Goal: Task Accomplishment & Management: Manage account settings

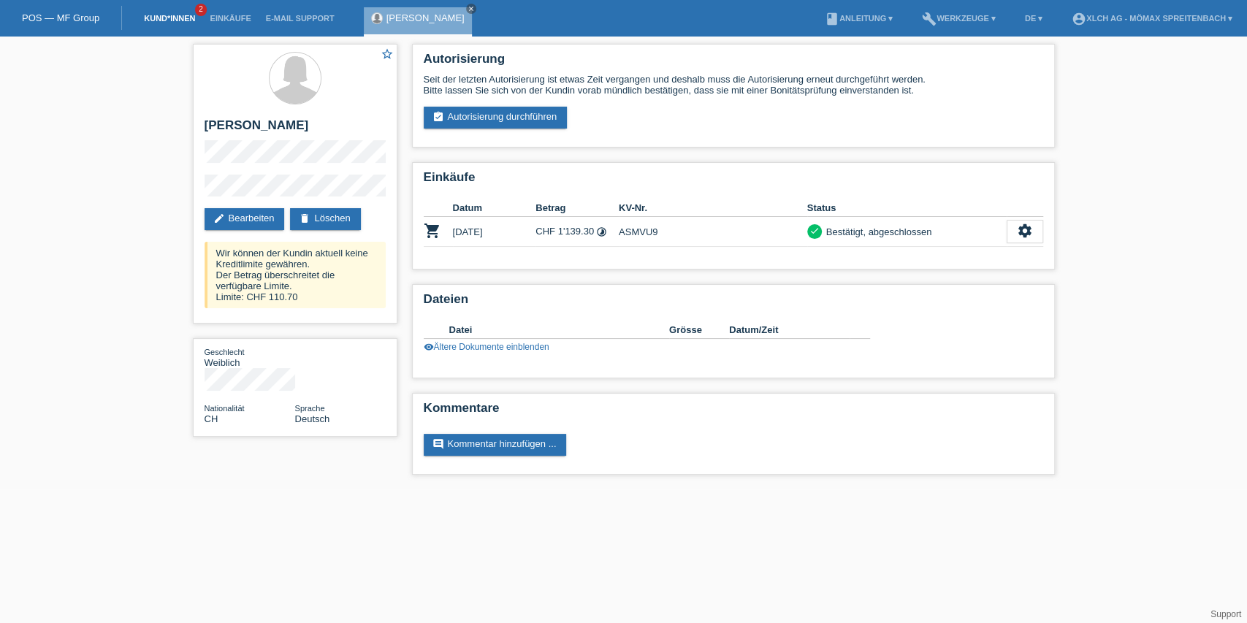
click at [181, 15] on link "Kund*innen" at bounding box center [170, 18] width 66 height 9
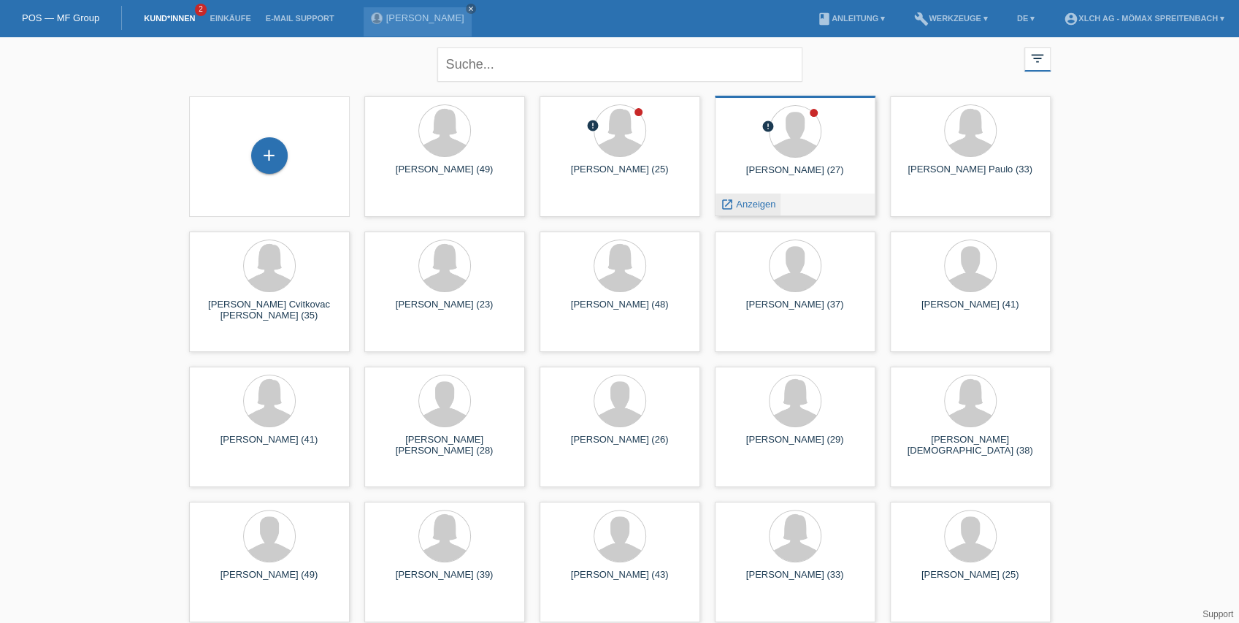
click at [760, 207] on span "Anzeigen" at bounding box center [755, 204] width 39 height 11
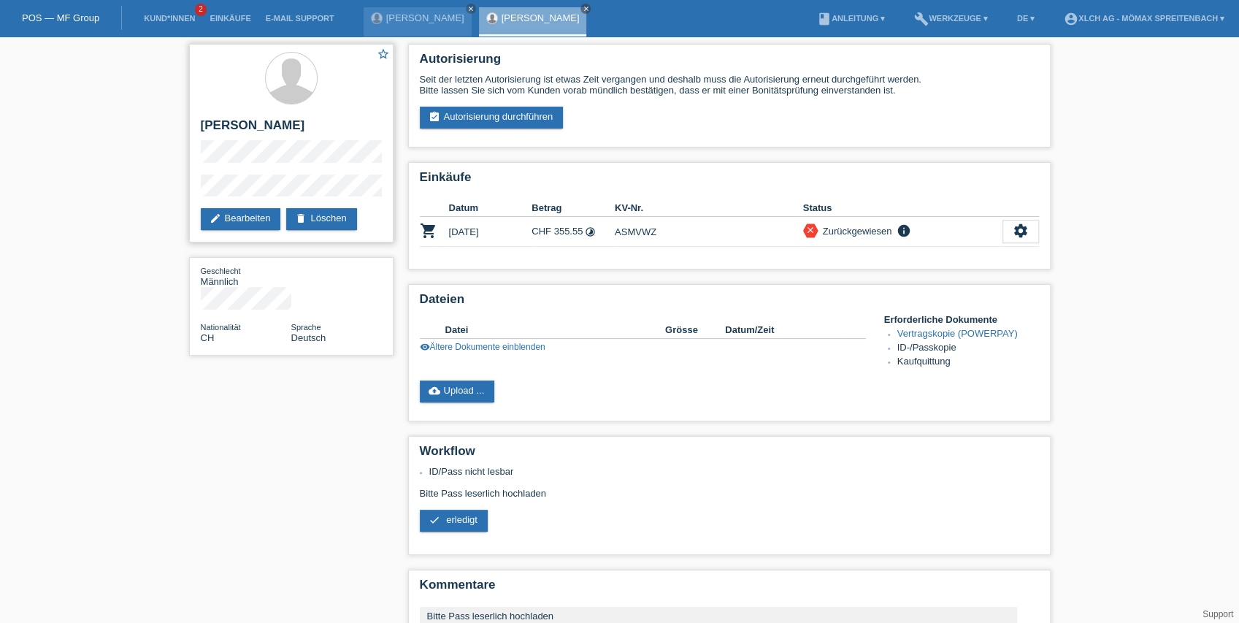
click at [199, 193] on div "star_border [PERSON_NAME] edit Bearbeiten delete Löschen" at bounding box center [291, 143] width 204 height 199
drag, startPoint x: 245, startPoint y: 196, endPoint x: 111, endPoint y: 222, distance: 136.8
click at [111, 222] on div "star_border [PERSON_NAME] edit Bearbeiten delete Löschen Geschlecht Männlich Na…" at bounding box center [619, 376] width 1239 height 678
click at [582, 9] on icon "close" at bounding box center [585, 8] width 7 height 7
click at [466, 7] on link "close" at bounding box center [471, 9] width 10 height 10
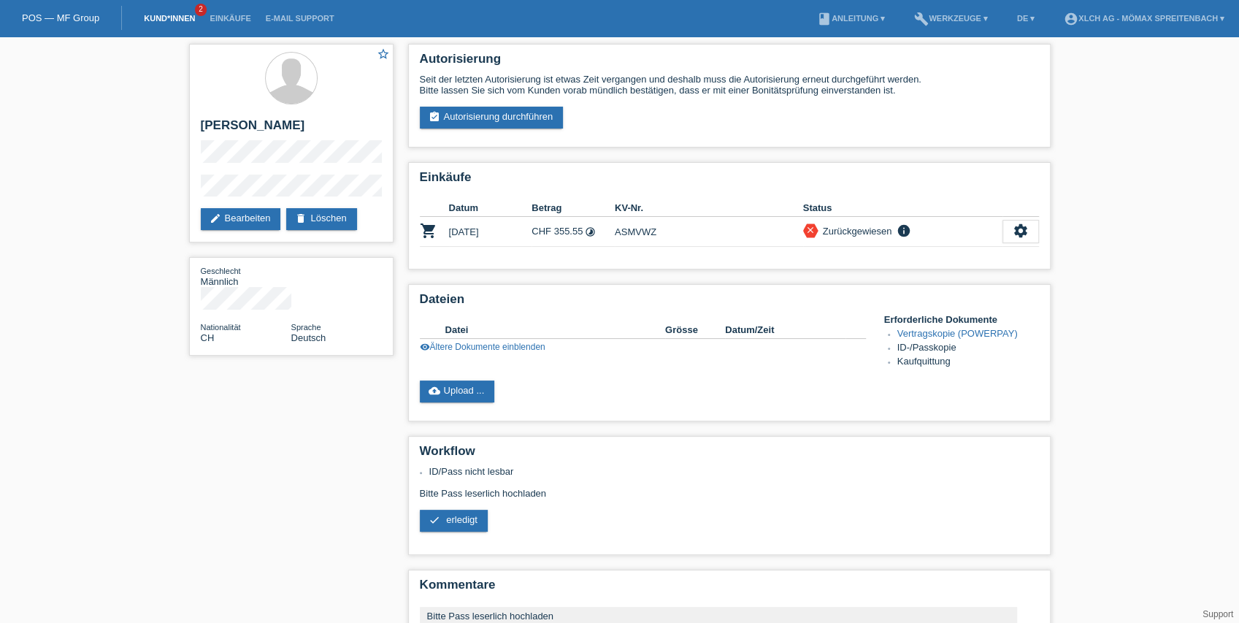
click at [177, 17] on link "Kund*innen" at bounding box center [170, 18] width 66 height 9
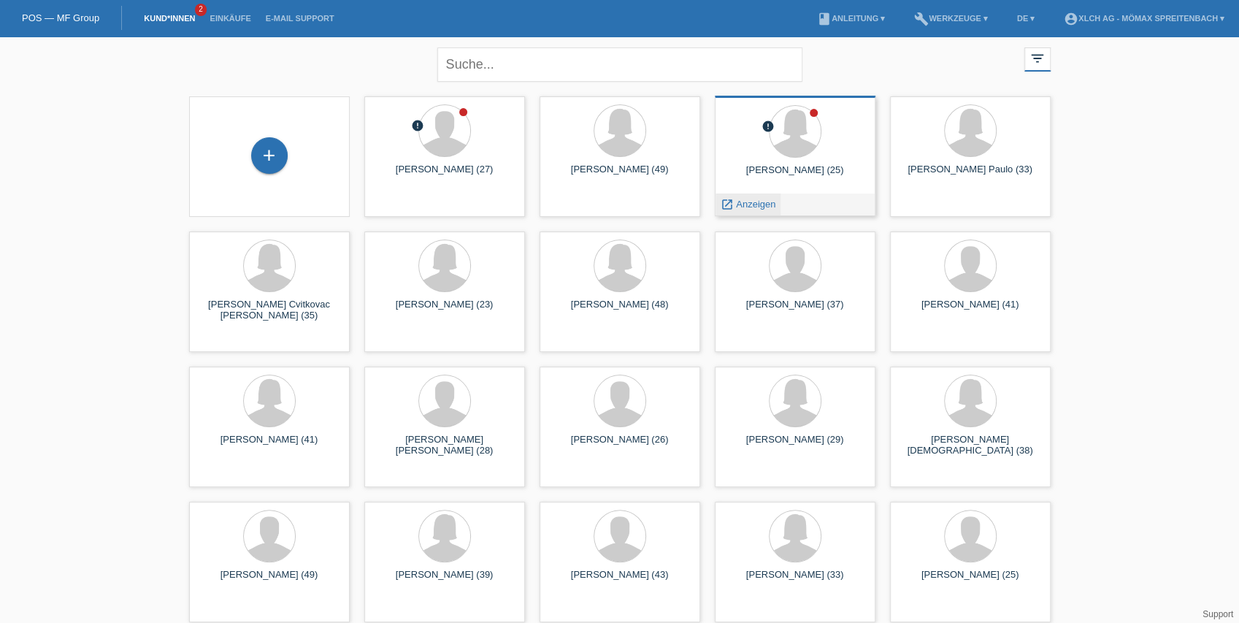
click at [755, 204] on span "Anzeigen" at bounding box center [755, 204] width 39 height 11
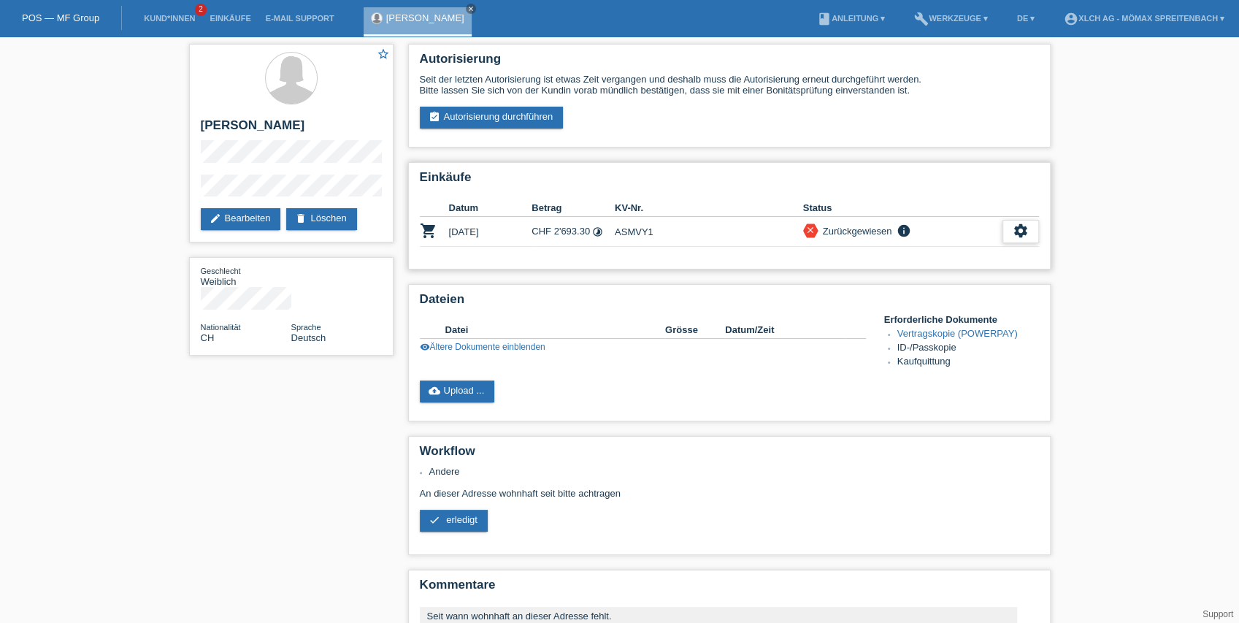
click at [1026, 225] on icon "settings" at bounding box center [1021, 231] width 16 height 16
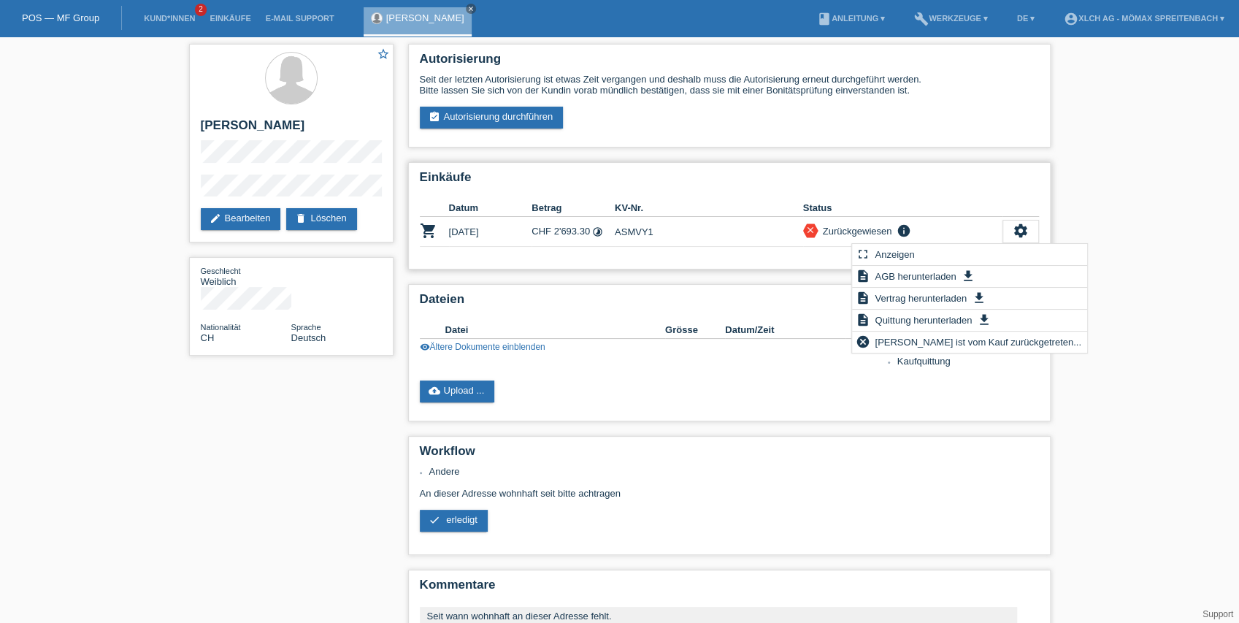
click at [1030, 176] on h2 "Einkäufe" at bounding box center [729, 181] width 619 height 22
click at [254, 218] on link "edit Bearbeiten" at bounding box center [241, 219] width 80 height 22
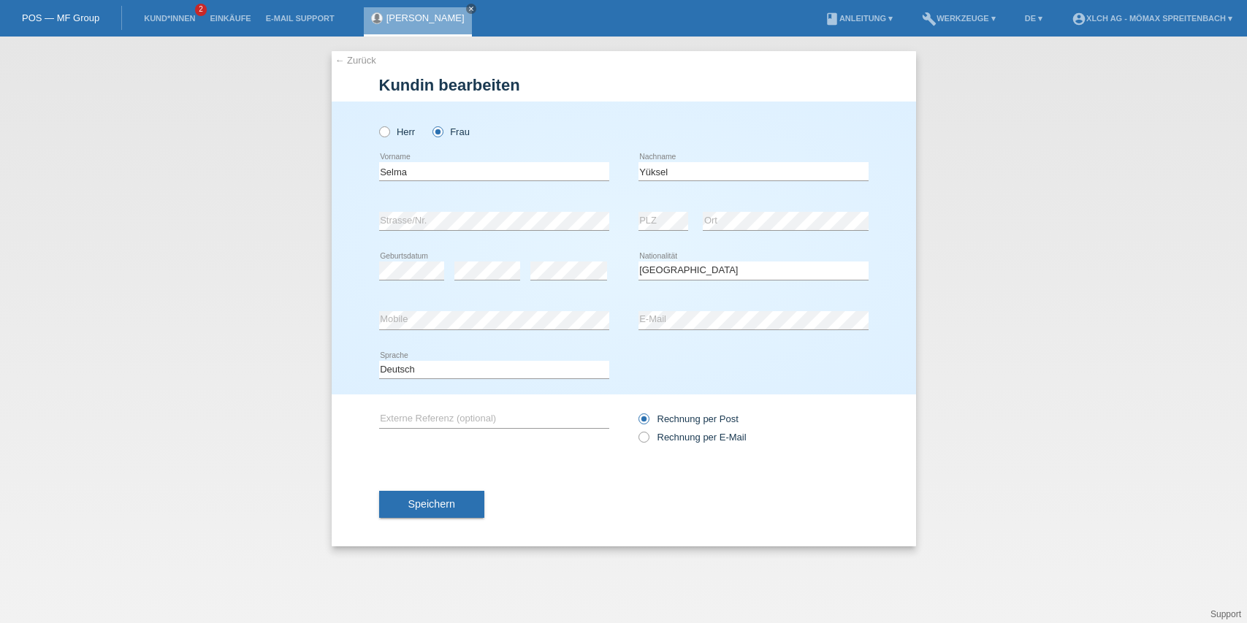
select select "CH"
click at [364, 61] on link "← Zurück" at bounding box center [355, 60] width 41 height 11
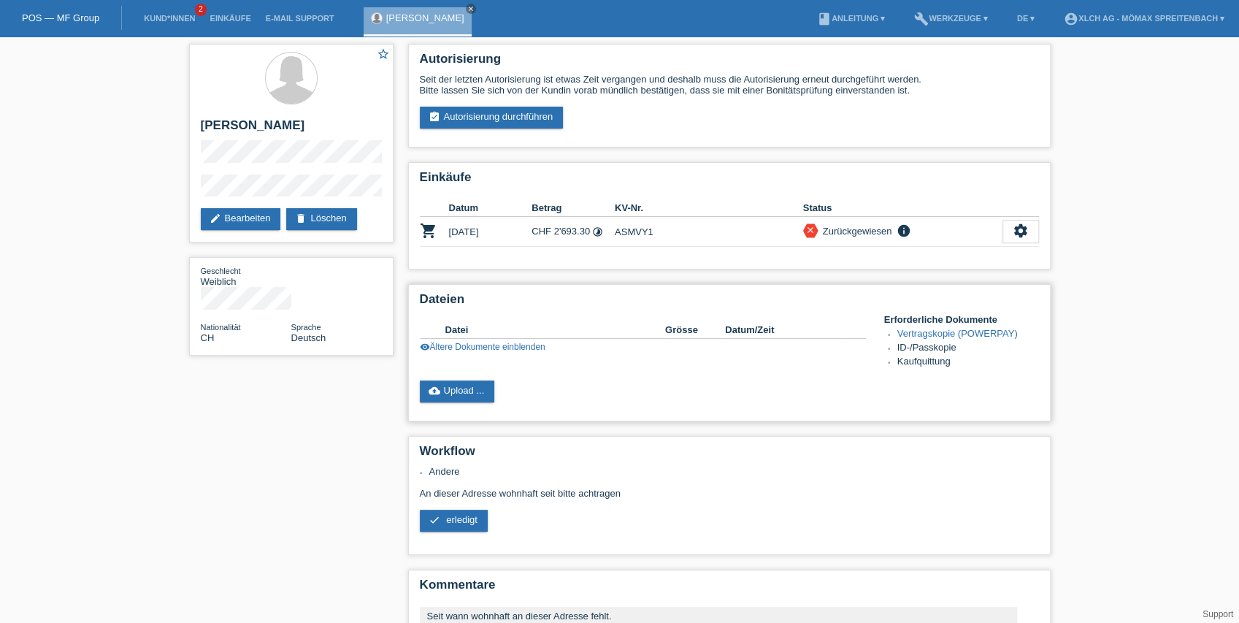
click at [518, 347] on link "visibility Ältere Dokumente einblenden" at bounding box center [483, 347] width 126 height 10
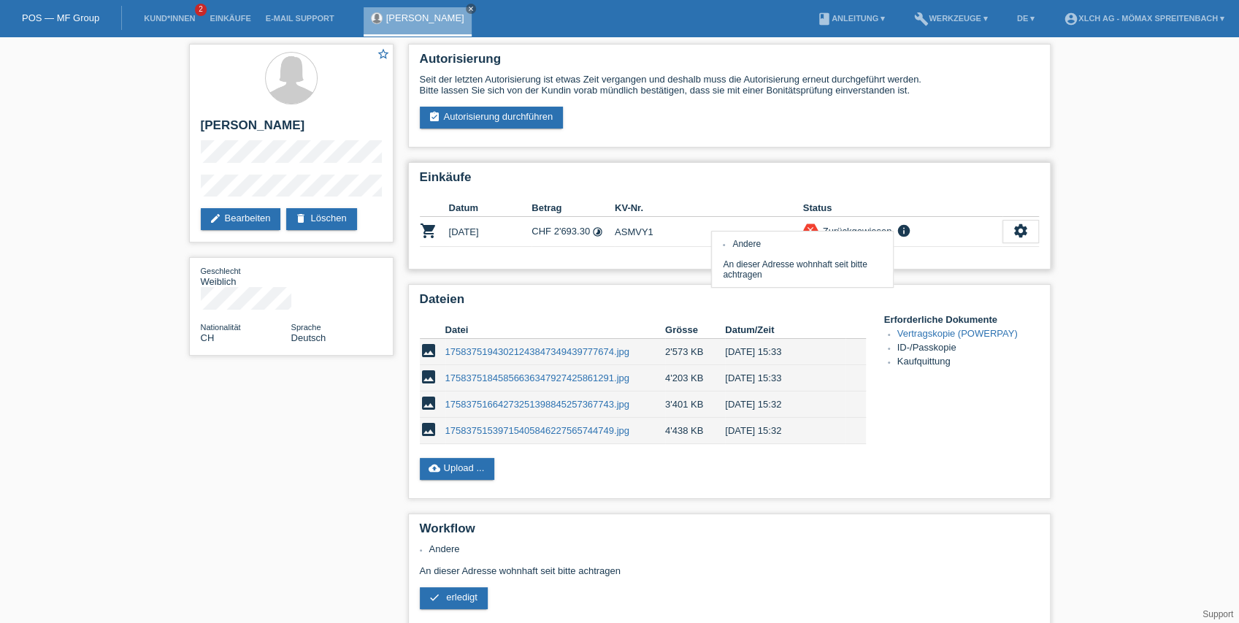
click at [903, 231] on icon "info" at bounding box center [904, 230] width 18 height 15
click at [1017, 234] on icon "settings" at bounding box center [1021, 231] width 16 height 16
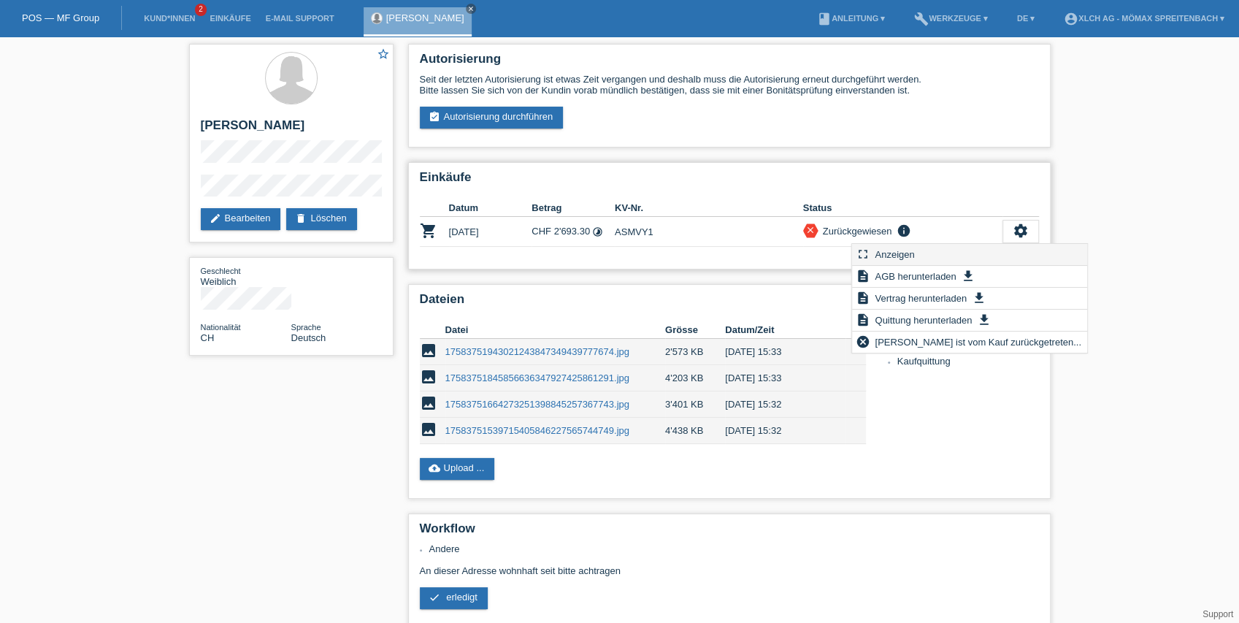
click at [901, 250] on span "Anzeigen" at bounding box center [895, 254] width 44 height 18
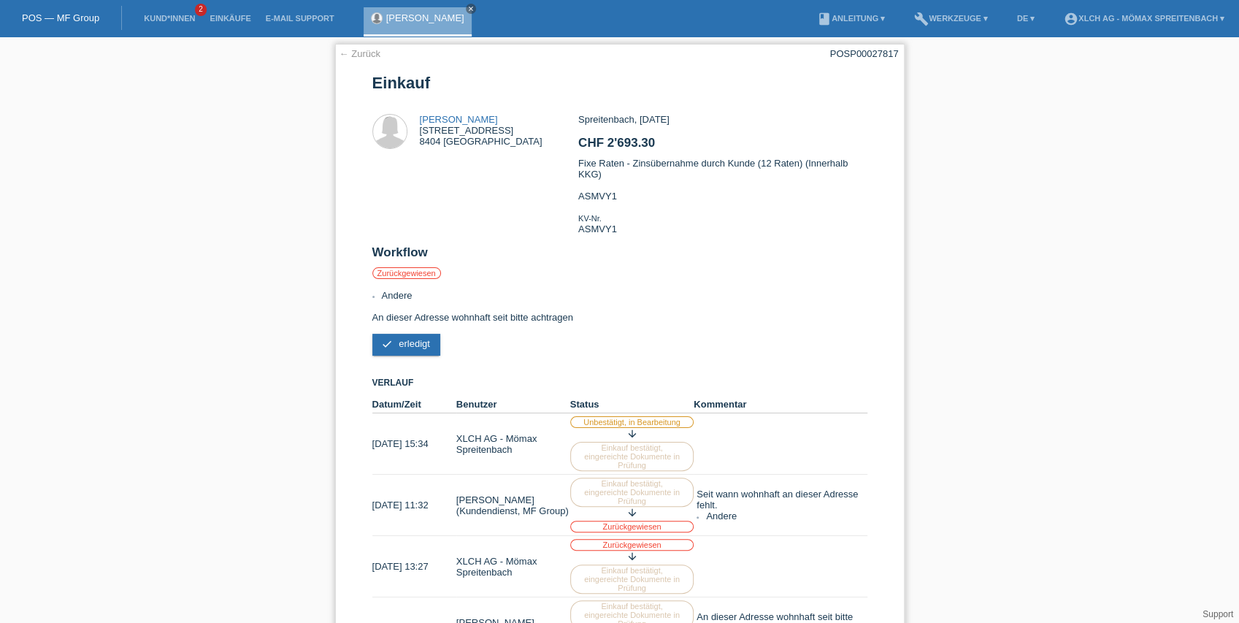
click at [418, 273] on label "Zurückgewiesen" at bounding box center [406, 273] width 69 height 12
click at [405, 260] on h2 "Workflow" at bounding box center [619, 256] width 495 height 22
click at [387, 295] on li "Andere" at bounding box center [625, 295] width 486 height 11
click at [460, 321] on div "Andere An dieser Adresse wohnhaft seit bitte achtragen check erledigt Verlauf" at bounding box center [619, 474] width 495 height 369
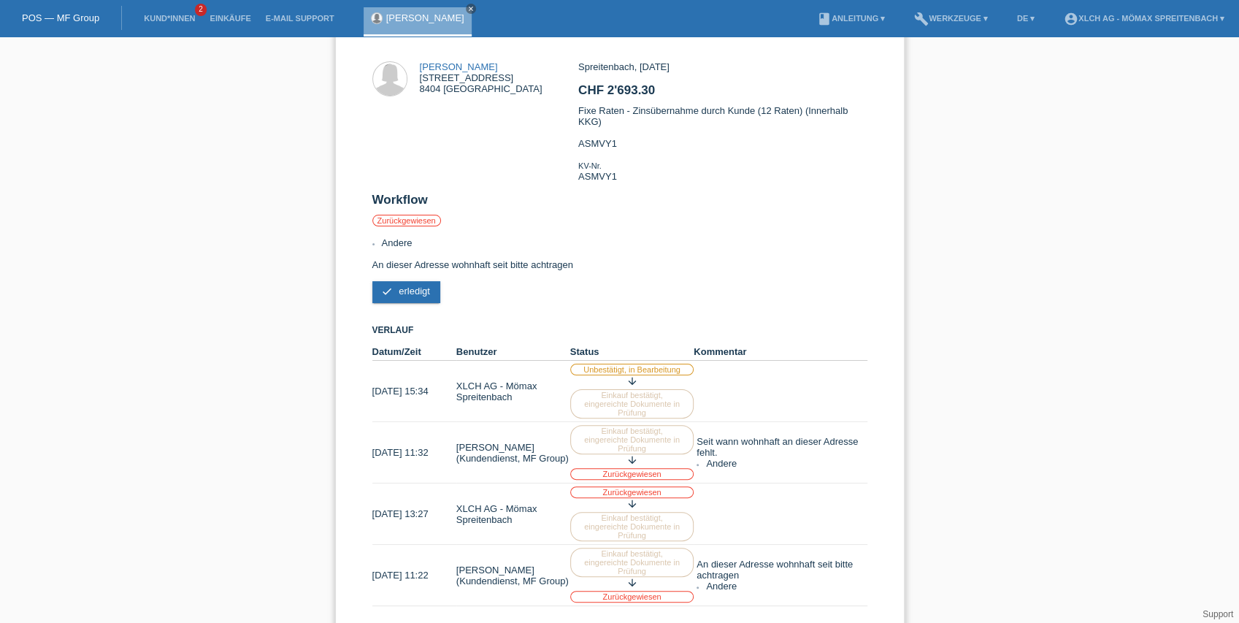
scroll to position [194, 0]
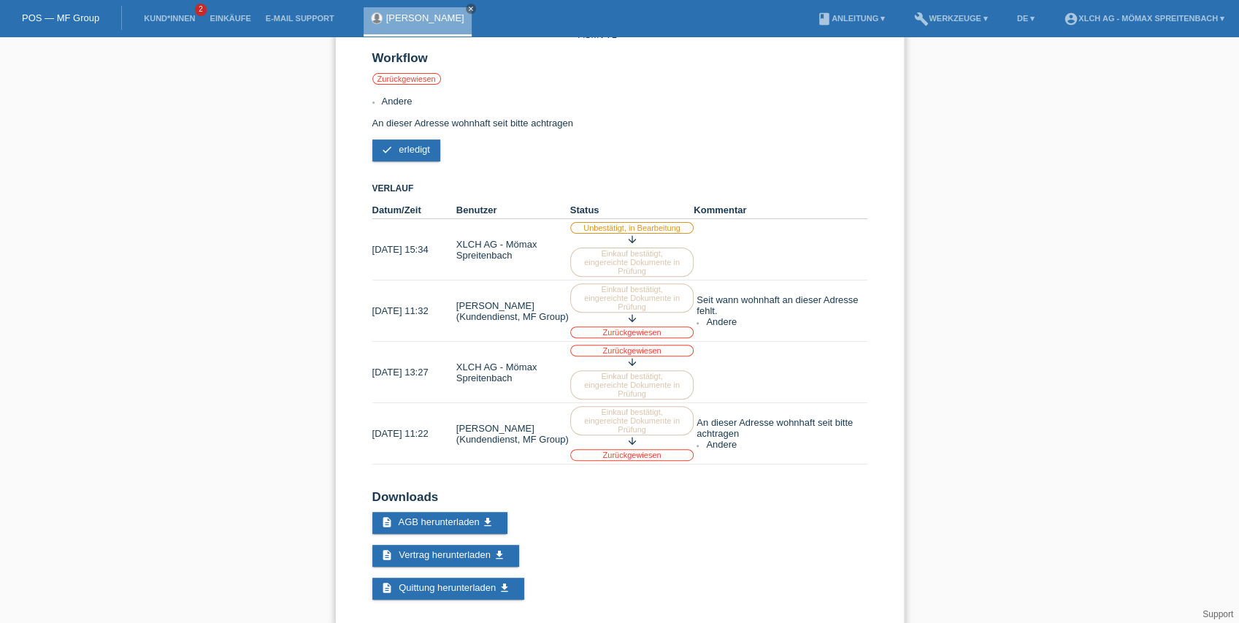
drag, startPoint x: 616, startPoint y: 456, endPoint x: 594, endPoint y: 444, distance: 24.5
click at [614, 449] on div "arrow_downward" at bounding box center [632, 442] width 124 height 14
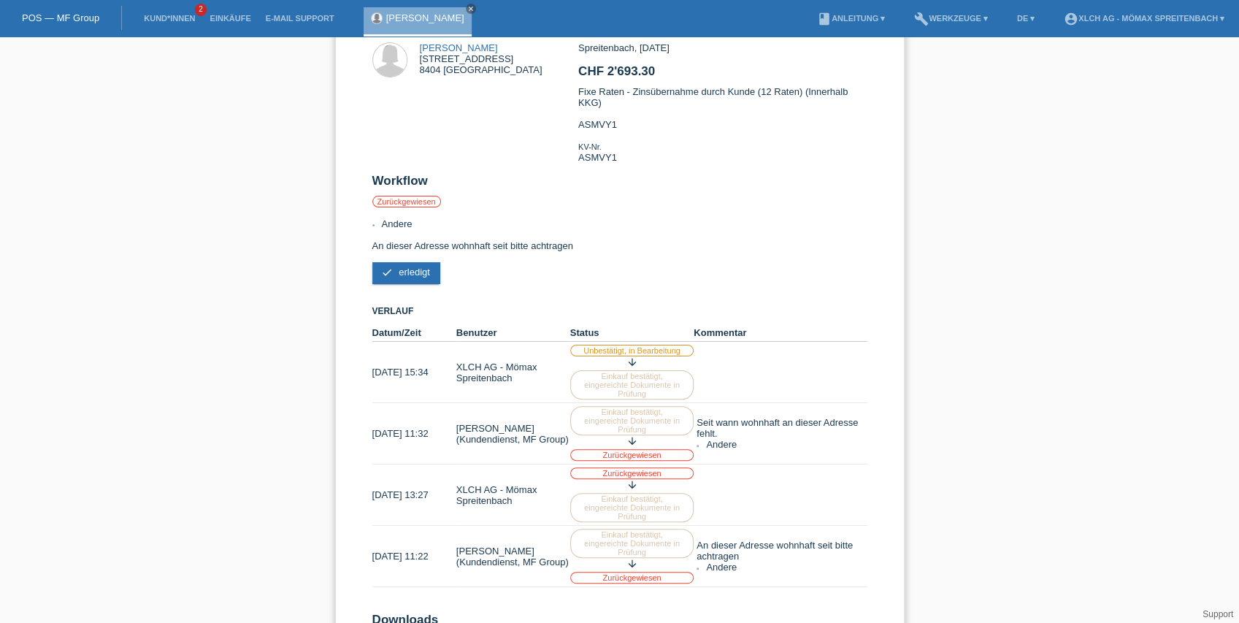
scroll to position [0, 0]
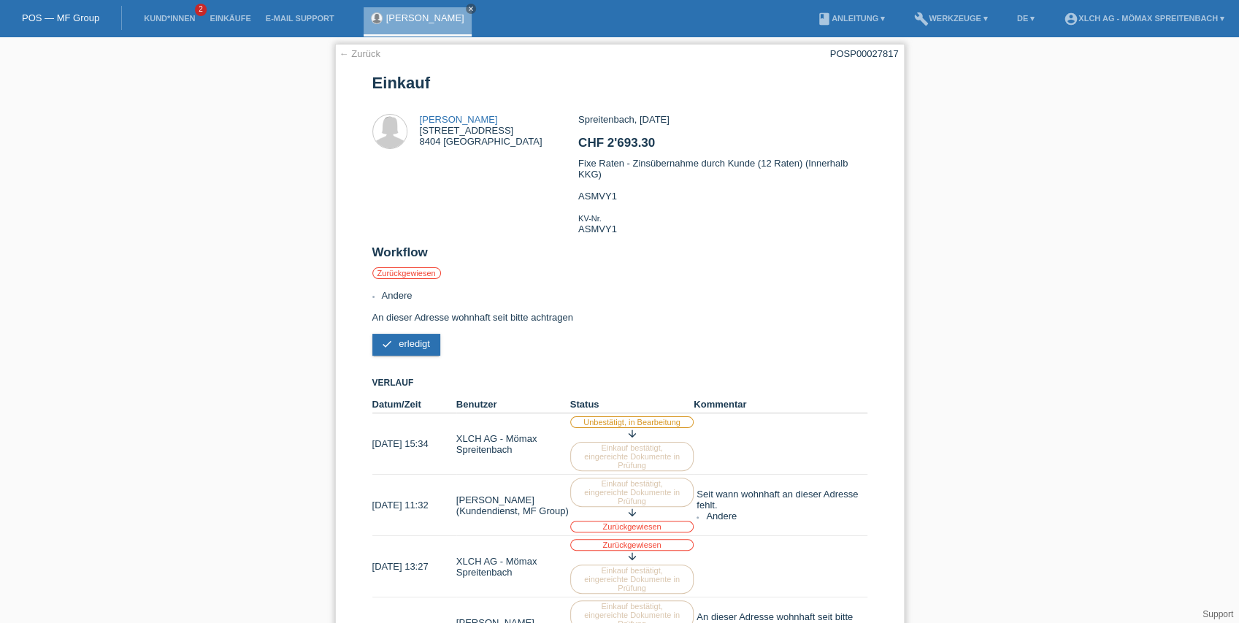
click at [375, 51] on link "← Zurück" at bounding box center [360, 53] width 41 height 11
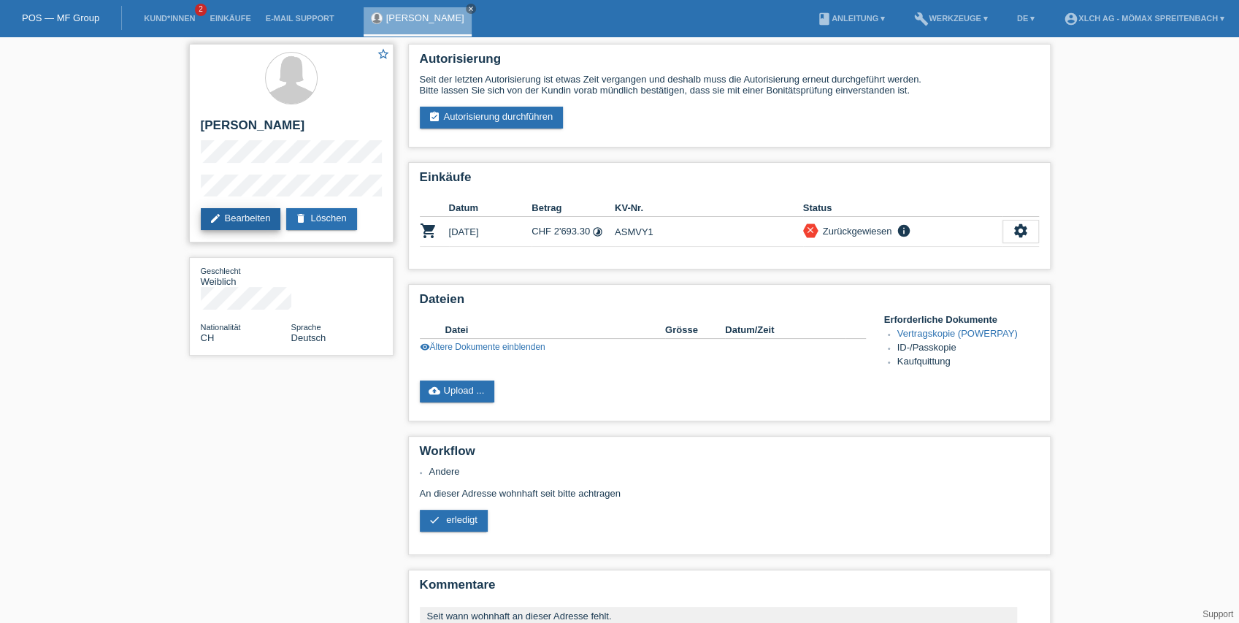
click at [270, 221] on link "edit Bearbeiten" at bounding box center [241, 219] width 80 height 22
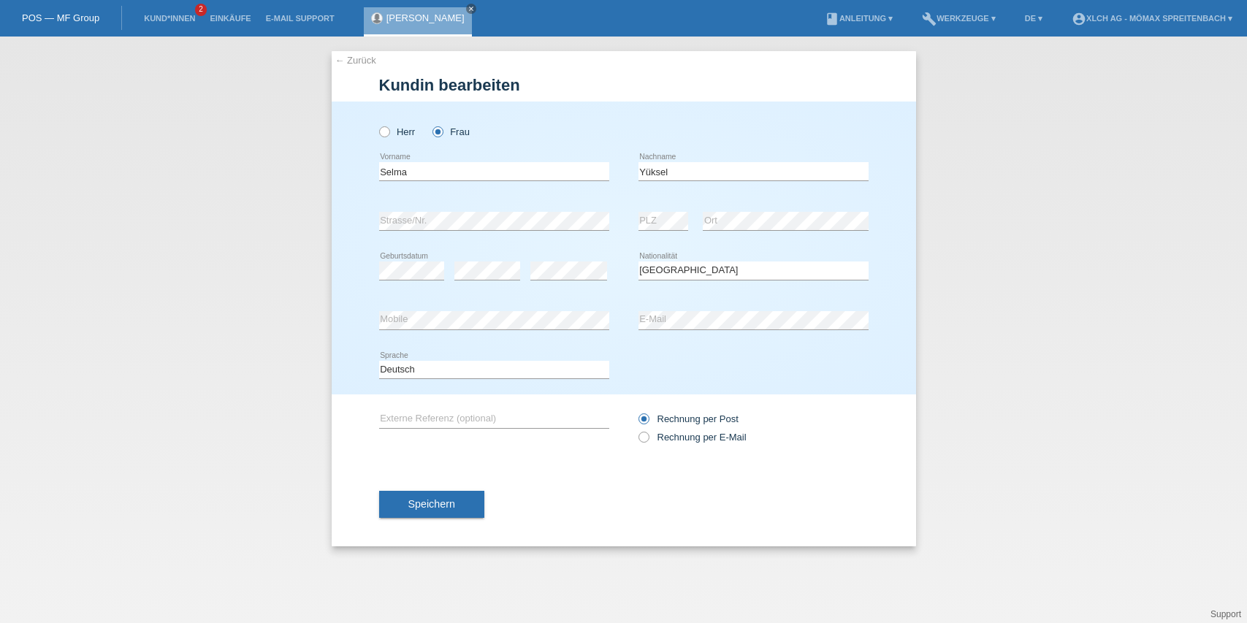
select select "CH"
click at [704, 267] on select "Bitte auswählen... [GEOGRAPHIC_DATA] [GEOGRAPHIC_DATA] [GEOGRAPHIC_DATA] [GEOGR…" at bounding box center [753, 270] width 230 height 18
click at [704, 267] on select "Bitte auswählen... Schweiz Deutschland Liechtenstein Österreich ------------ Af…" at bounding box center [753, 270] width 230 height 18
click at [435, 421] on input "text" at bounding box center [494, 419] width 230 height 18
click at [223, 421] on div "← Zurück Kundin bearbeiten Herr Frau Selma error Vorname error" at bounding box center [623, 330] width 1247 height 586
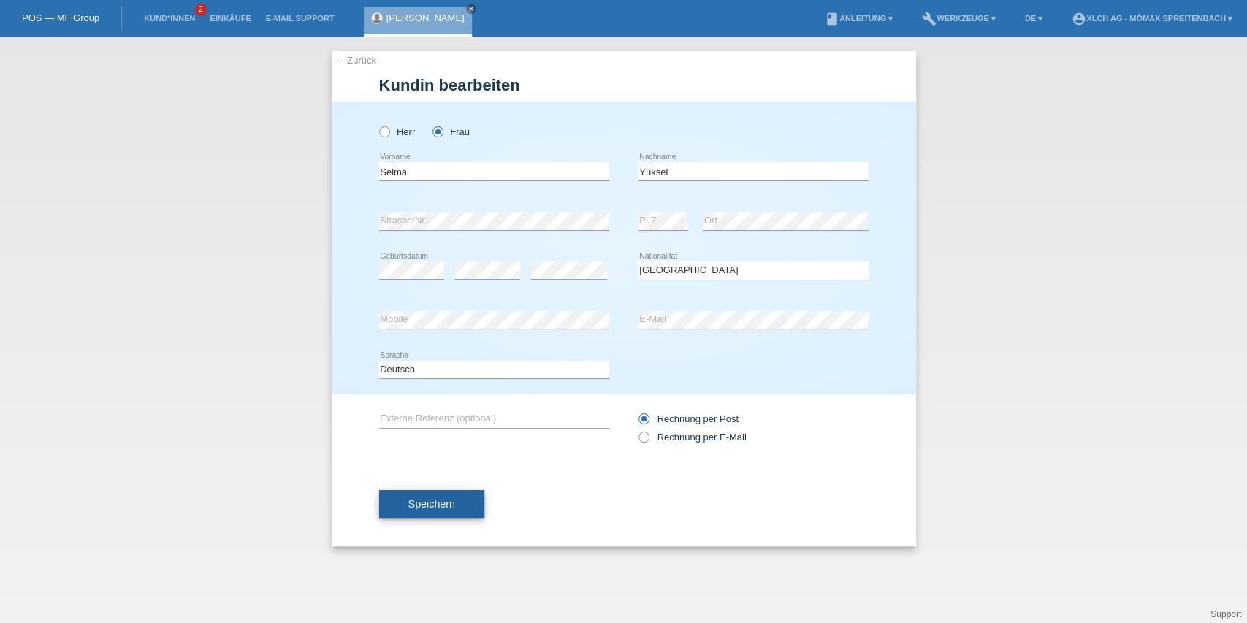
click at [443, 505] on span "Speichern" at bounding box center [431, 504] width 47 height 12
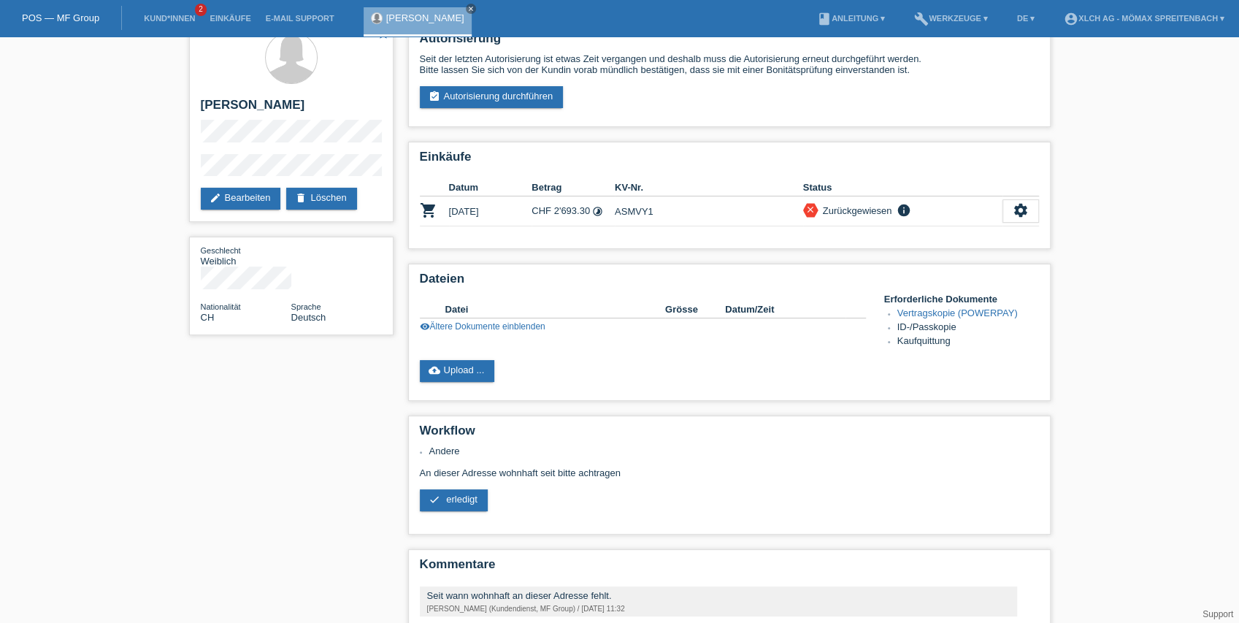
scroll to position [176, 0]
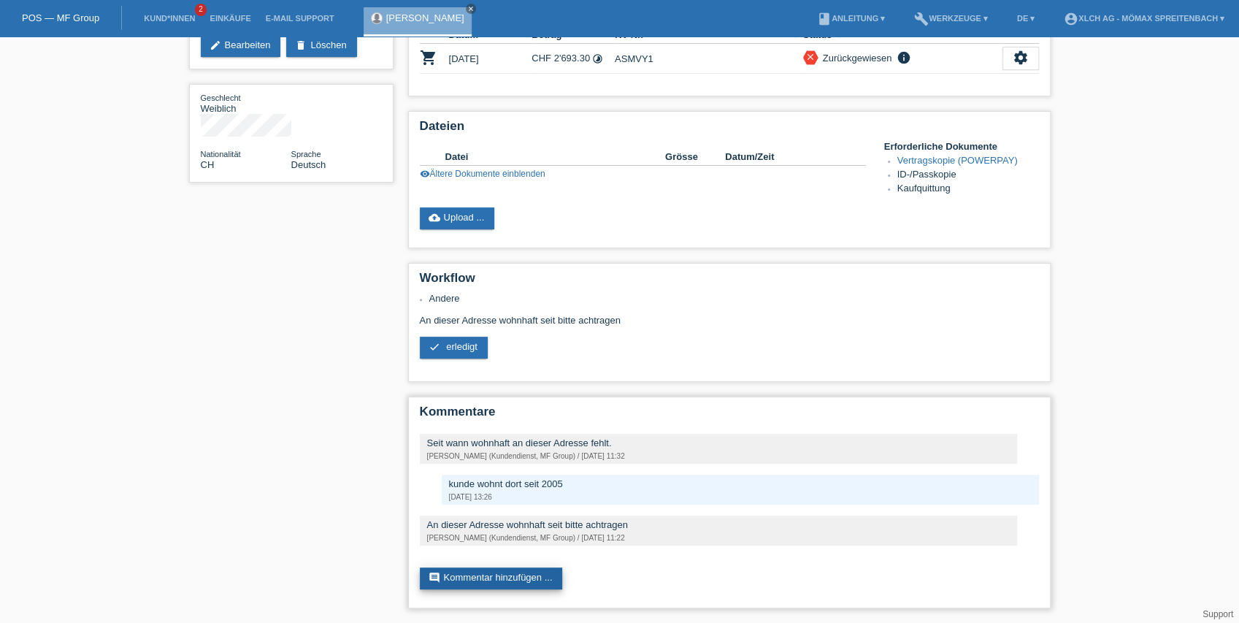
click at [507, 580] on link "comment Kommentar hinzufügen ..." at bounding box center [491, 578] width 143 height 22
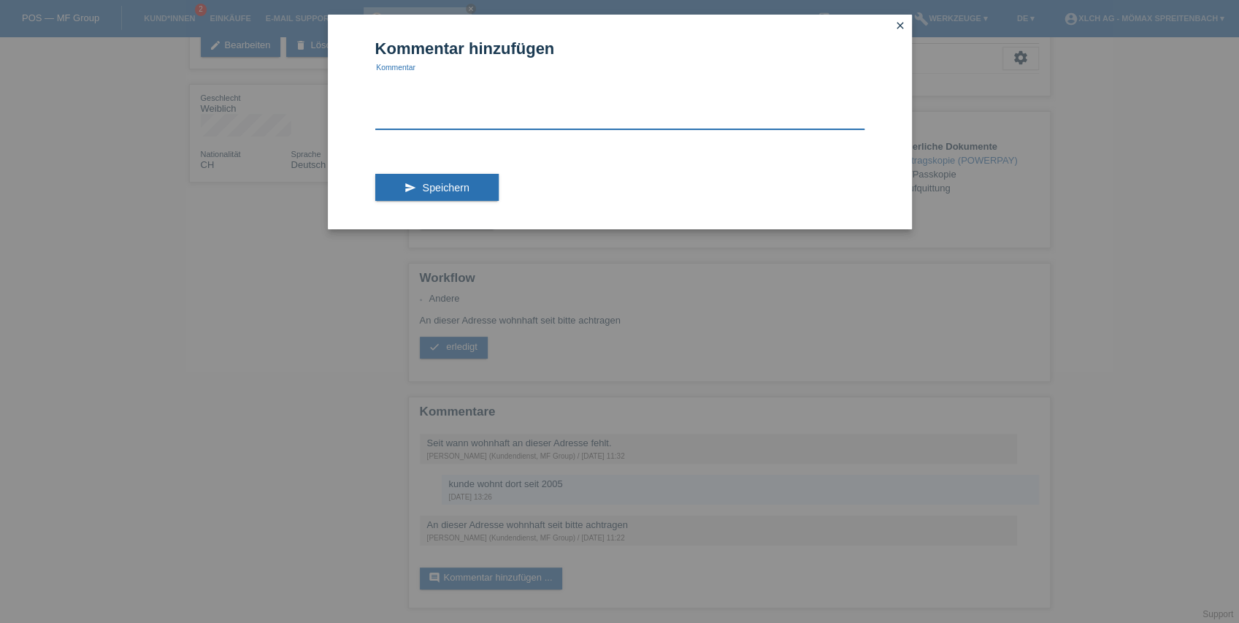
click at [484, 121] on textarea at bounding box center [619, 101] width 489 height 56
type textarea "wo soll dies denn bitte nachgetragen werden wenn ich dafür kein feld habe?"
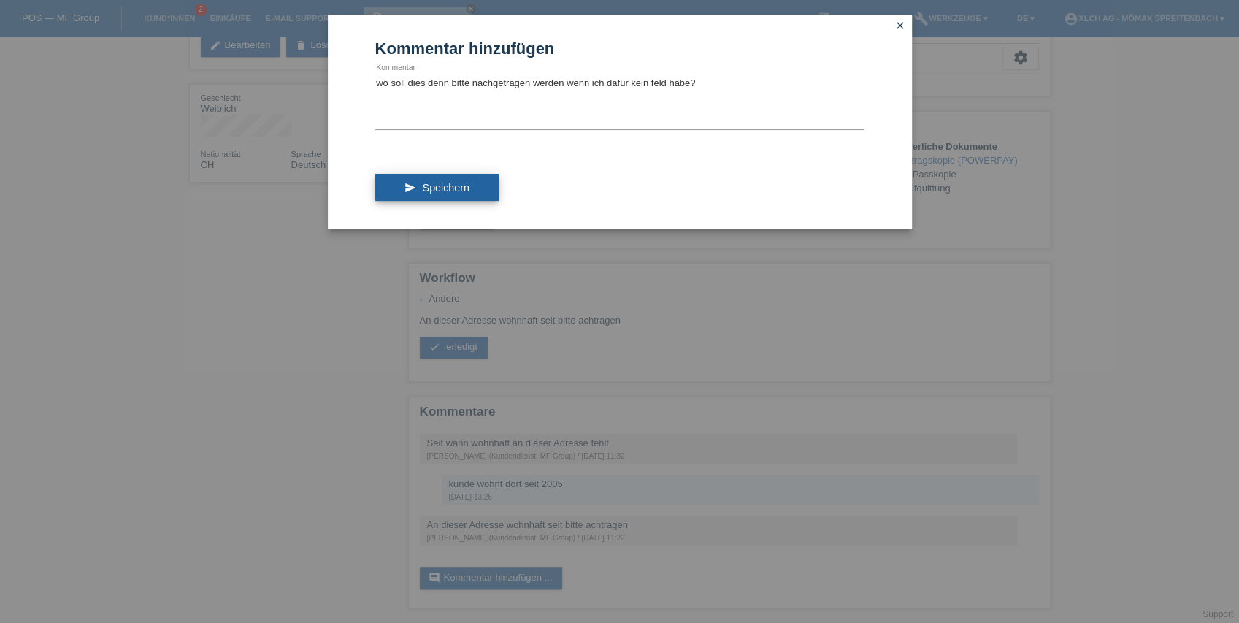
click at [462, 191] on span "Speichern" at bounding box center [445, 188] width 47 height 12
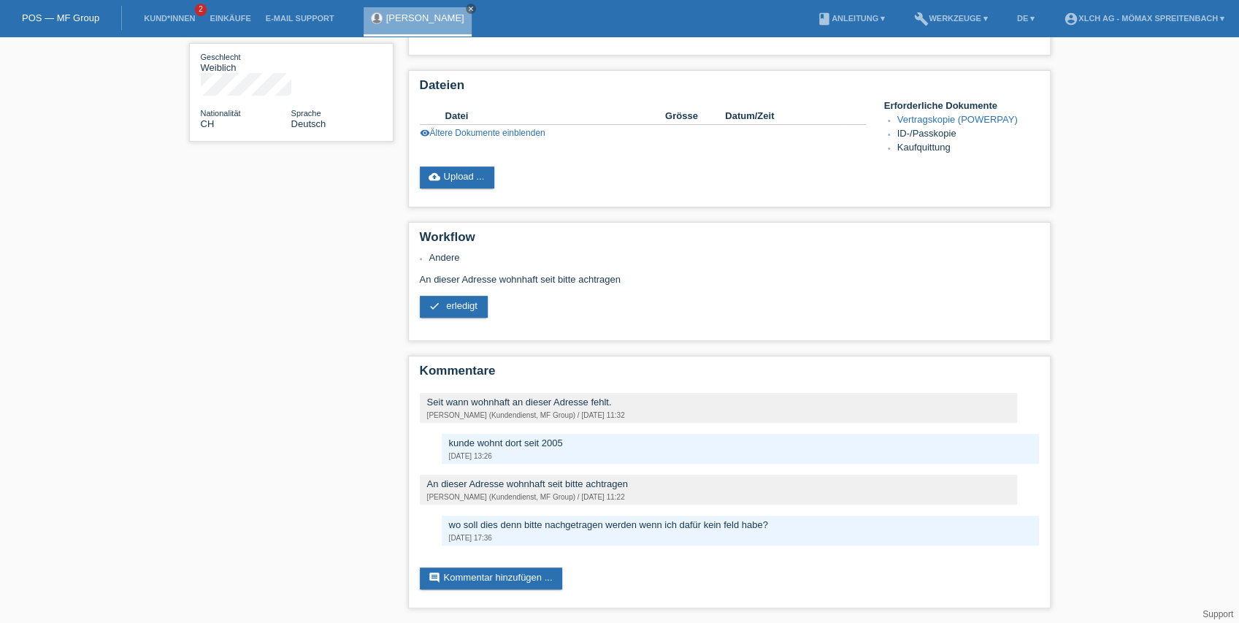
scroll to position [218, 0]
click at [467, 300] on span "erledigt" at bounding box center [461, 305] width 31 height 11
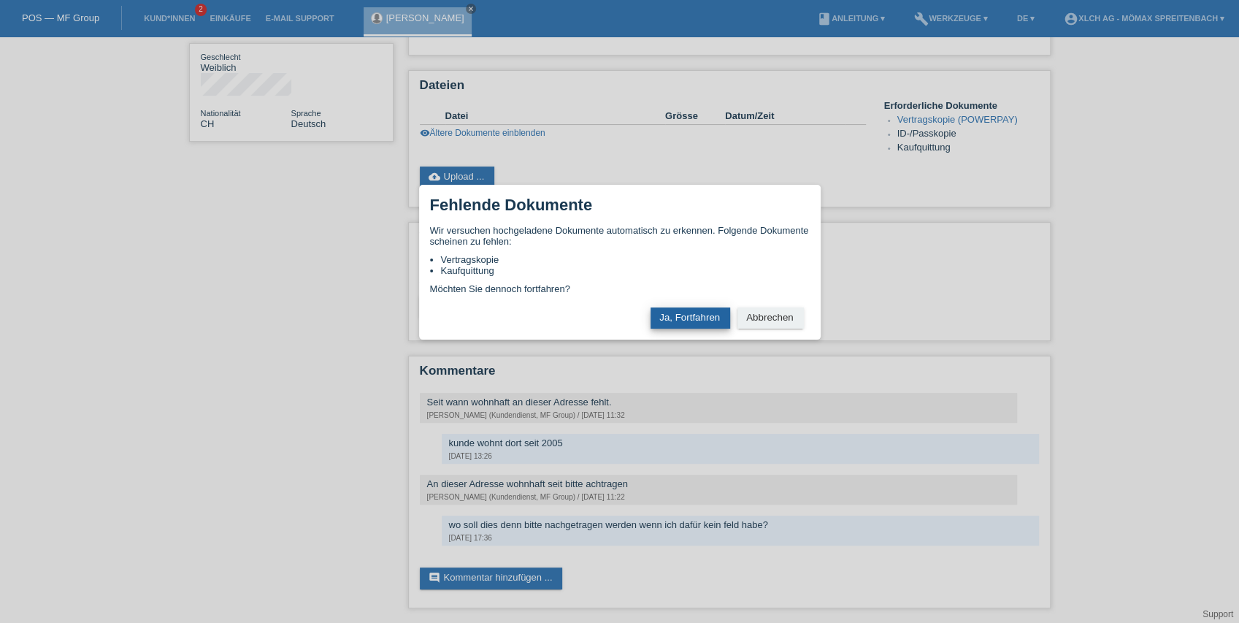
click at [676, 319] on button "Ja, Fortfahren" at bounding box center [691, 317] width 80 height 21
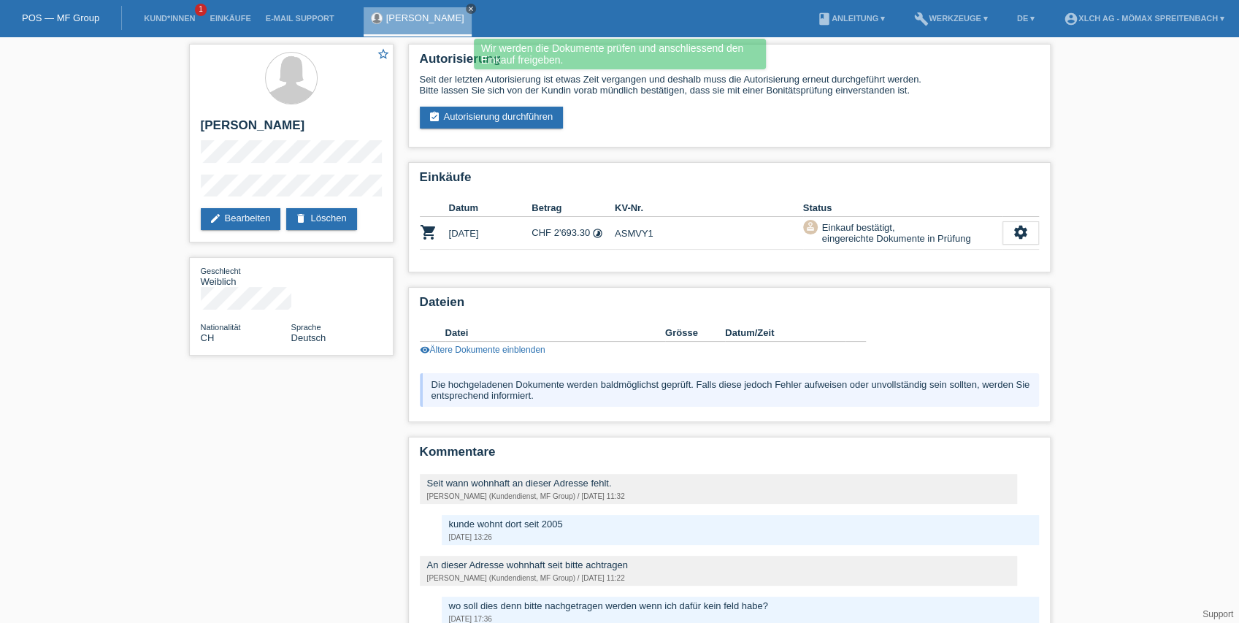
click at [467, 10] on icon "close" at bounding box center [470, 8] width 7 height 7
